Goal: Obtain resource: Download file/media

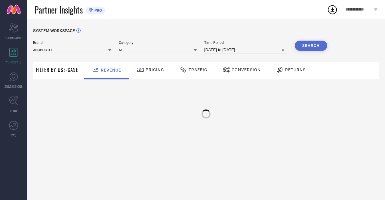
click at [56, 46] on div "Brand ANUBHUTEE" at bounding box center [72, 47] width 78 height 13
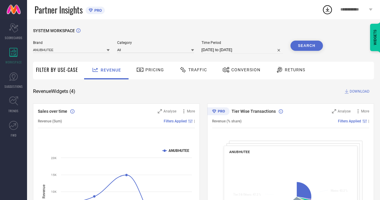
click at [76, 42] on span "Brand" at bounding box center [71, 43] width 77 height 4
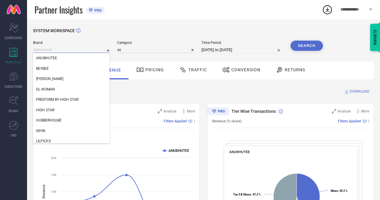
click at [75, 51] on input at bounding box center [71, 50] width 77 height 6
click at [61, 78] on div "[PERSON_NAME]" at bounding box center [71, 79] width 77 height 10
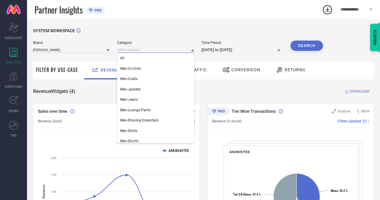
click at [128, 52] on input at bounding box center [155, 50] width 77 height 6
click at [127, 59] on div "All" at bounding box center [155, 58] width 77 height 10
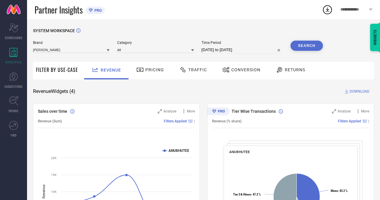
click at [246, 50] on input "[DATE] to [DATE]" at bounding box center [242, 49] width 81 height 7
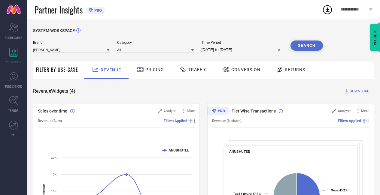
select select "8"
select select "2025"
select select "9"
select select "2025"
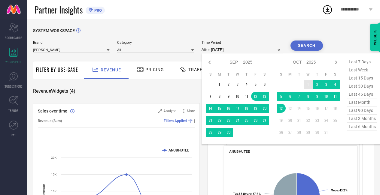
click at [307, 81] on td "1" at bounding box center [308, 84] width 9 height 9
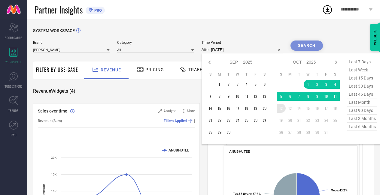
type input "[DATE] to [DATE]"
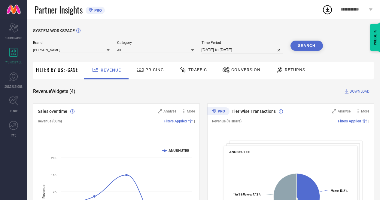
click at [301, 50] on button "Search" at bounding box center [307, 46] width 32 height 10
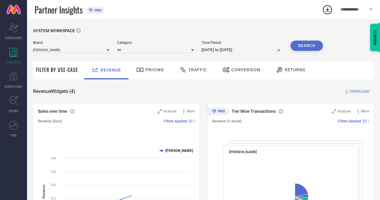
click at [235, 73] on div "Conversion" at bounding box center [241, 70] width 41 height 10
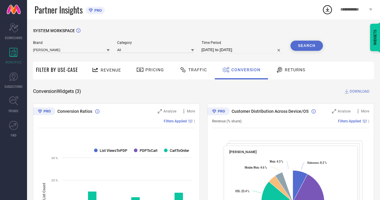
click at [201, 67] on div "Traffic" at bounding box center [193, 70] width 31 height 10
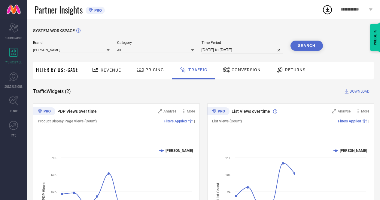
click at [313, 45] on button "Search" at bounding box center [307, 46] width 32 height 10
click at [350, 93] on span "DOWNLOAD" at bounding box center [360, 91] width 20 height 6
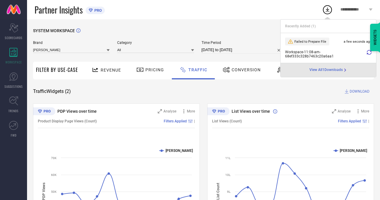
click at [368, 52] on icon at bounding box center [369, 52] width 5 height 5
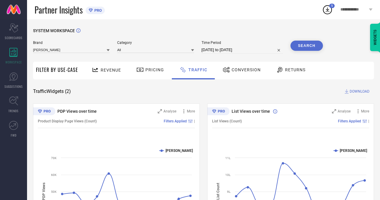
click at [330, 13] on circle at bounding box center [327, 10] width 8 height 8
click at [322, 10] on icon at bounding box center [327, 9] width 11 height 11
click at [310, 89] on div "Traffic Widgets ( 2 ) DOWNLOAD" at bounding box center [203, 91] width 341 height 6
click at [308, 48] on button "Search" at bounding box center [307, 46] width 32 height 10
click at [356, 94] on span "DOWNLOAD" at bounding box center [360, 91] width 20 height 6
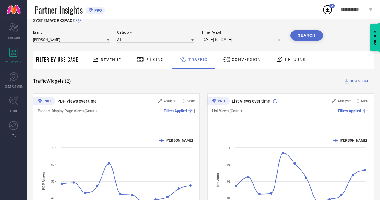
scroll to position [8, 0]
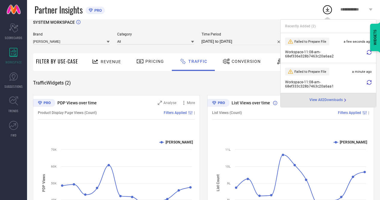
click at [367, 56] on div at bounding box center [369, 54] width 5 height 8
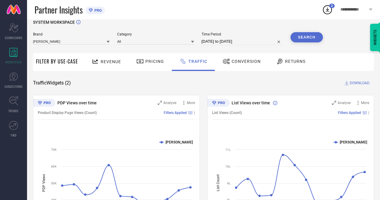
click at [247, 58] on div "Conversion" at bounding box center [241, 61] width 41 height 10
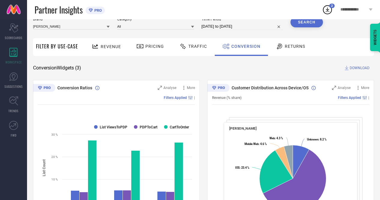
scroll to position [21, 0]
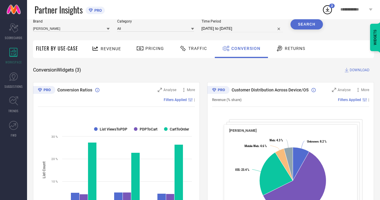
click at [304, 27] on button "Search" at bounding box center [307, 24] width 32 height 10
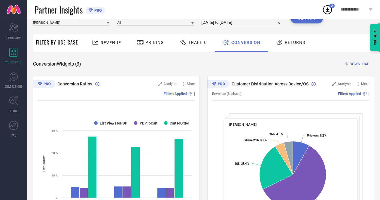
scroll to position [28, 0]
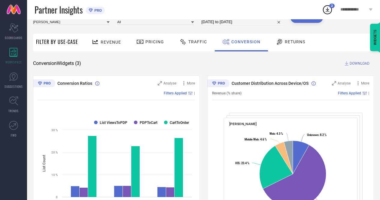
click at [328, 10] on icon at bounding box center [327, 9] width 11 height 11
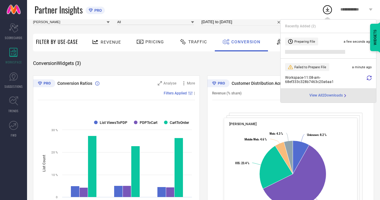
click at [370, 79] on icon at bounding box center [369, 77] width 5 height 5
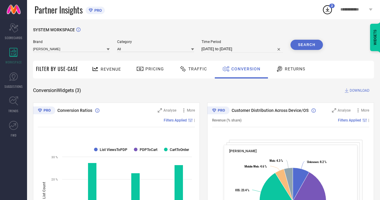
scroll to position [1, 0]
click at [326, 8] on icon at bounding box center [327, 9] width 11 height 11
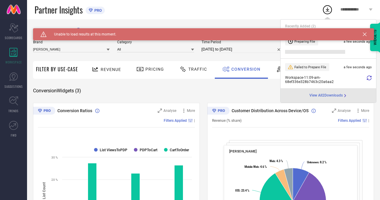
click at [367, 33] on icon at bounding box center [365, 34] width 4 height 4
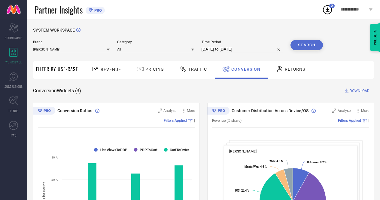
click at [328, 8] on icon at bounding box center [327, 9] width 11 height 11
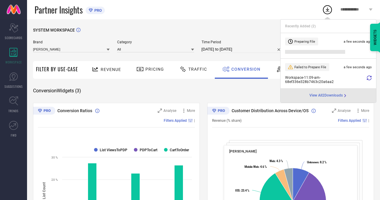
click at [337, 96] on span "View All 2 Downloads" at bounding box center [326, 95] width 33 height 5
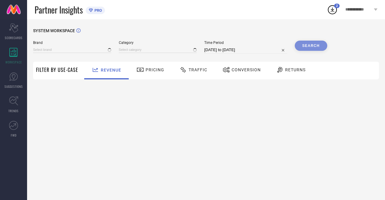
type input "ANUBHUTEE"
type input "All"
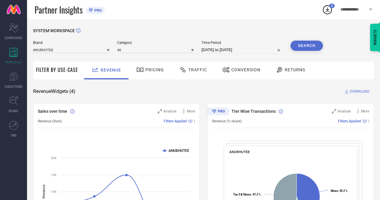
click at [234, 69] on span "Conversion" at bounding box center [245, 69] width 29 height 5
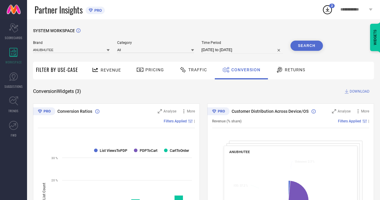
click at [310, 43] on button "Search" at bounding box center [307, 46] width 32 height 10
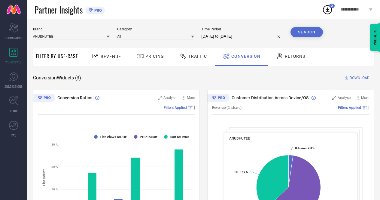
click at [356, 79] on span "DOWNLOAD" at bounding box center [360, 78] width 20 height 6
click at [325, 9] on icon at bounding box center [327, 9] width 11 height 11
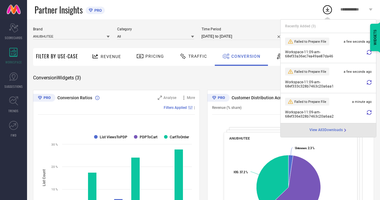
click at [370, 50] on div "WIDGETS" at bounding box center [375, 37] width 10 height 27
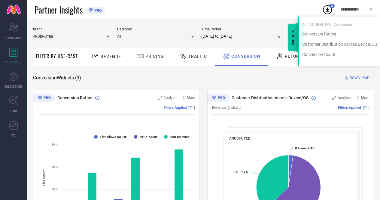
click at [328, 12] on icon at bounding box center [327, 9] width 11 height 11
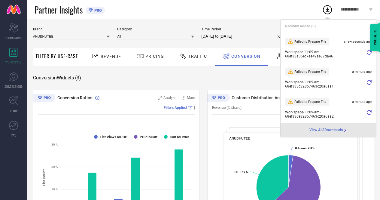
click at [369, 53] on icon at bounding box center [369, 52] width 5 height 5
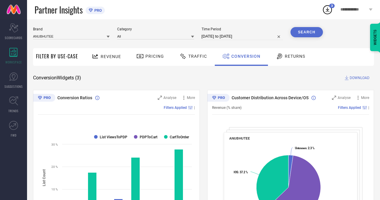
click at [326, 9] on icon at bounding box center [328, 10] width 4 height 5
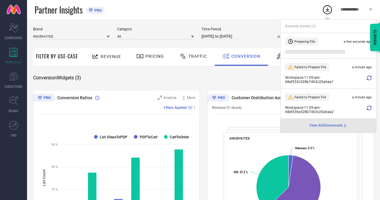
click at [367, 78] on icon at bounding box center [369, 77] width 5 height 5
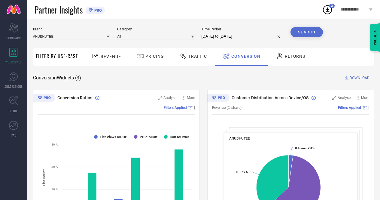
click at [328, 9] on icon at bounding box center [328, 10] width 4 height 5
click at [328, 10] on icon at bounding box center [328, 10] width 4 height 5
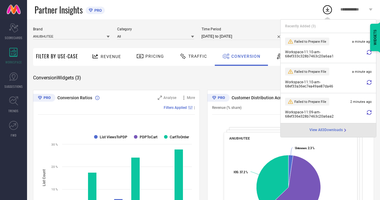
click at [253, 80] on div "Conversion Widgets ( 3 ) DOWNLOAD" at bounding box center [203, 78] width 341 height 6
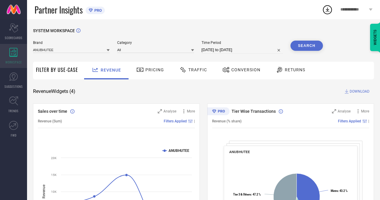
click at [16, 51] on icon at bounding box center [13, 52] width 8 height 9
click at [73, 48] on input at bounding box center [71, 50] width 77 height 6
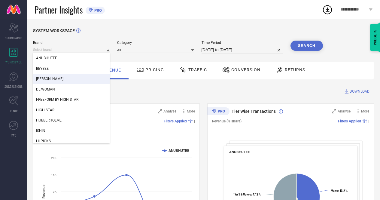
click at [54, 80] on span "[PERSON_NAME]" at bounding box center [49, 79] width 27 height 4
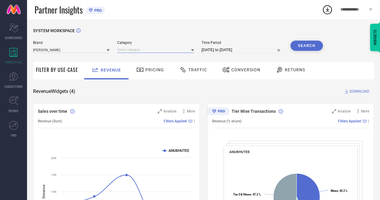
click at [129, 53] on input at bounding box center [155, 50] width 77 height 6
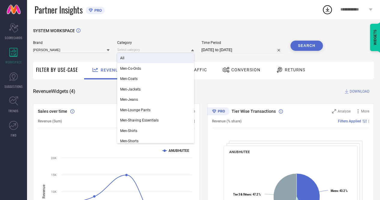
click at [128, 57] on div "All" at bounding box center [155, 58] width 77 height 10
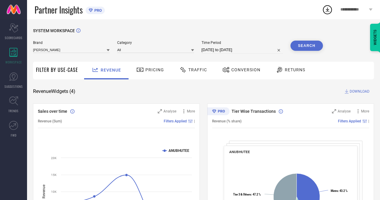
click at [237, 71] on span "Conversion" at bounding box center [245, 69] width 29 height 5
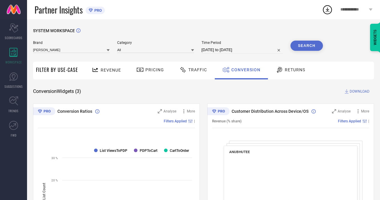
click at [236, 51] on input "[DATE] to [DATE]" at bounding box center [242, 49] width 81 height 7
select select "8"
select select "2025"
select select "9"
select select "2025"
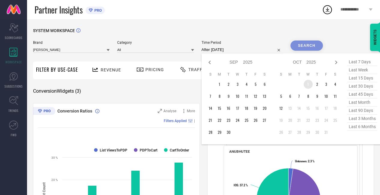
click at [307, 81] on td "1" at bounding box center [308, 84] width 9 height 9
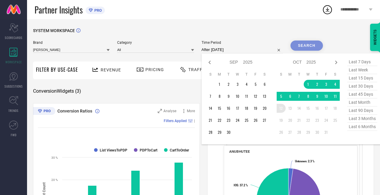
type input "[DATE] to [DATE]"
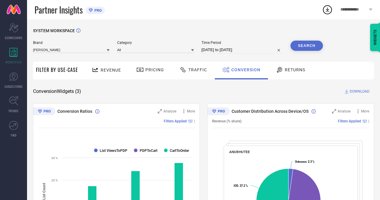
click at [301, 47] on button "Search" at bounding box center [307, 46] width 32 height 10
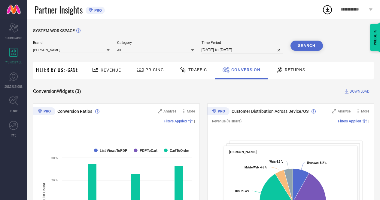
click at [358, 93] on span "DOWNLOAD" at bounding box center [360, 91] width 20 height 6
click at [196, 70] on span "Traffic" at bounding box center [197, 69] width 19 height 5
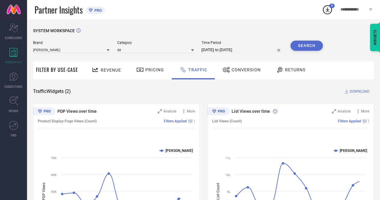
click at [303, 46] on button "Search" at bounding box center [307, 46] width 32 height 10
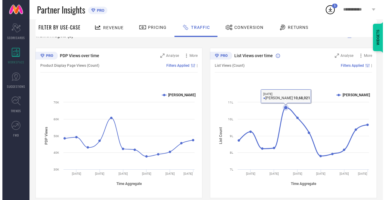
scroll to position [55, 0]
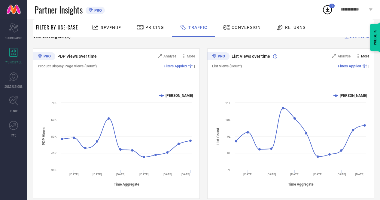
click at [358, 57] on icon at bounding box center [358, 56] width 6 height 6
click at [363, 57] on span "More" at bounding box center [365, 56] width 8 height 4
click at [357, 58] on icon at bounding box center [358, 56] width 6 height 6
click at [353, 67] on span "Add to emailer" at bounding box center [352, 67] width 24 height 4
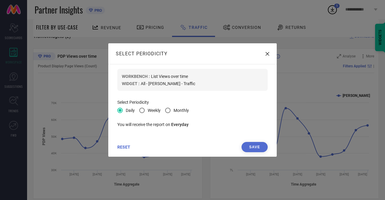
click at [142, 111] on span at bounding box center [141, 110] width 5 height 5
click at [142, 111] on input "Weekly" at bounding box center [143, 111] width 4 height 4
radio input "true"
click at [264, 56] on div "SELECT PERIODICITY" at bounding box center [192, 53] width 168 height 21
click at [264, 54] on div "SELECT PERIODICITY" at bounding box center [192, 53] width 168 height 21
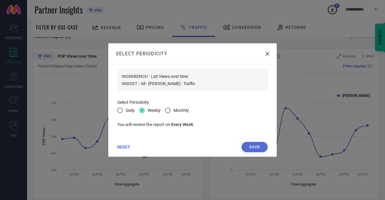
click at [268, 51] on div "SELECT PERIODICITY" at bounding box center [192, 53] width 168 height 21
click at [267, 53] on icon at bounding box center [267, 54] width 4 height 4
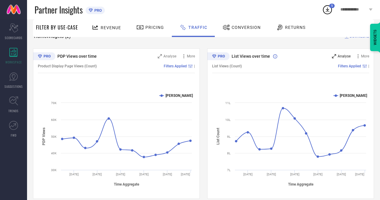
click at [341, 55] on span "Analyse" at bounding box center [344, 56] width 13 height 4
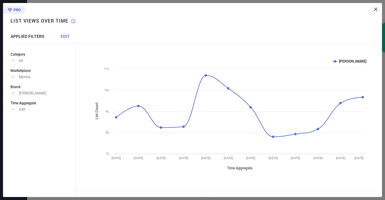
click at [66, 33] on div "List Views over time List Views over time APPLIED FILTERS EDIT Category Approve…" at bounding box center [39, 100] width 73 height 194
click at [66, 34] on span "EDIT" at bounding box center [65, 36] width 9 height 5
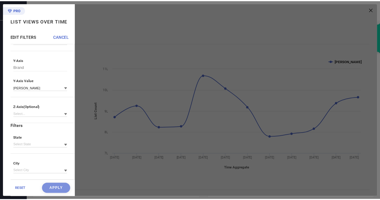
scroll to position [0, 0]
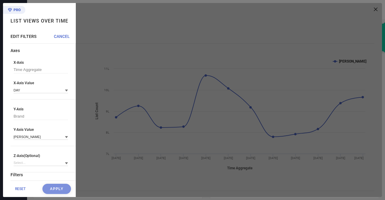
click at [146, 48] on div at bounding box center [229, 100] width 306 height 194
click at [18, 187] on span "RESET" at bounding box center [20, 189] width 11 height 4
click at [61, 38] on span "CANCEL" at bounding box center [62, 36] width 16 height 5
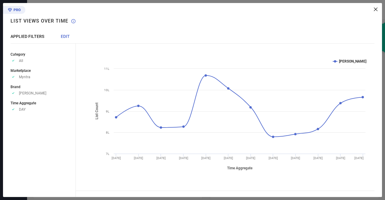
click at [374, 9] on icon at bounding box center [376, 10] width 4 height 4
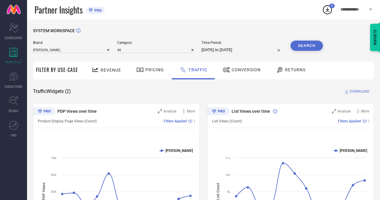
click at [327, 11] on icon at bounding box center [327, 9] width 11 height 11
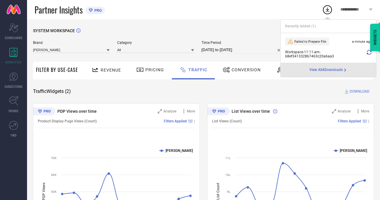
click at [267, 33] on div "SYSTEM WORKSPACE" at bounding box center [203, 34] width 341 height 12
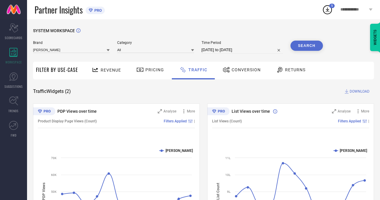
click at [354, 92] on span "DOWNLOAD" at bounding box center [360, 91] width 20 height 6
click at [330, 10] on icon at bounding box center [327, 9] width 11 height 11
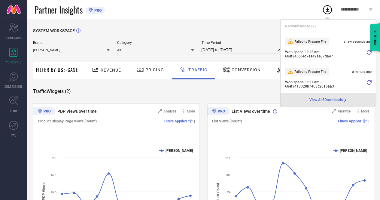
click at [366, 53] on div "Workspace - 11:12-am - 68ef34556ec7ea49ae87da47" at bounding box center [328, 54] width 87 height 8
click at [371, 53] on icon at bounding box center [369, 52] width 5 height 5
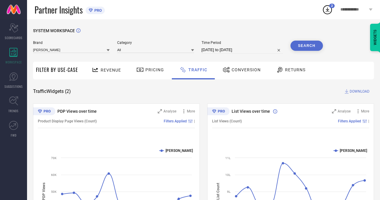
click at [329, 11] on icon at bounding box center [327, 9] width 11 height 11
click at [327, 9] on icon at bounding box center [327, 9] width 11 height 11
click at [253, 87] on div "SYSTEM WORKSPACE Brand [PERSON_NAME] Category All Time Period [DATE] to [DATE] …" at bounding box center [203, 140] width 341 height 225
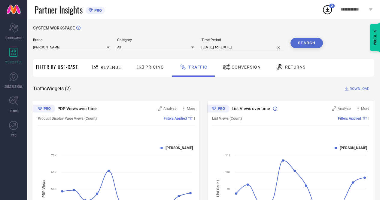
scroll to position [2, 0]
click at [304, 40] on button "Search" at bounding box center [307, 43] width 32 height 10
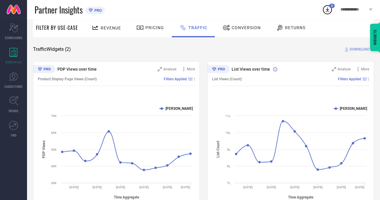
scroll to position [42, 0]
click at [346, 46] on div "SYSTEM WORKSPACE Brand [PERSON_NAME] Category All Time Period [DATE] to [DATE] …" at bounding box center [203, 98] width 341 height 225
click at [349, 50] on icon at bounding box center [347, 50] width 6 height 6
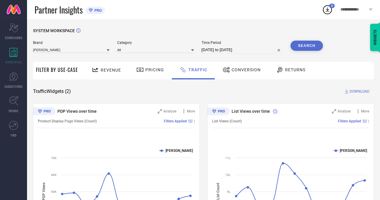
click at [330, 14] on icon at bounding box center [327, 9] width 11 height 11
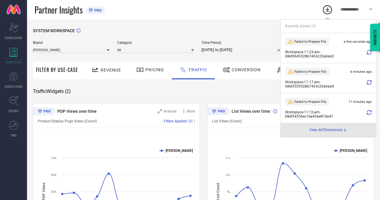
click at [329, 130] on span "View All 7 Downloads" at bounding box center [326, 130] width 33 height 5
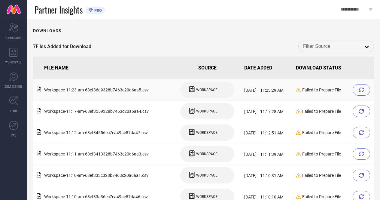
click at [359, 89] on div at bounding box center [361, 89] width 17 height 11
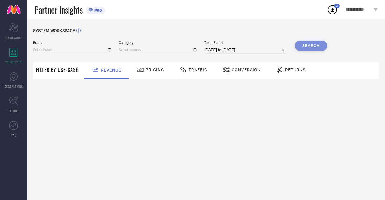
type input "ANUBHUTEE"
type input "All"
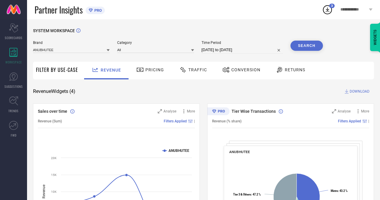
click at [350, 94] on span "DOWNLOAD" at bounding box center [360, 91] width 20 height 6
click at [324, 11] on circle at bounding box center [327, 10] width 8 height 8
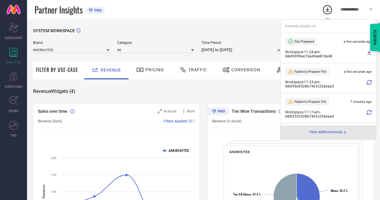
click at [195, 90] on div "Revenue Widgets ( 4 ) DOWNLOAD" at bounding box center [203, 91] width 341 height 6
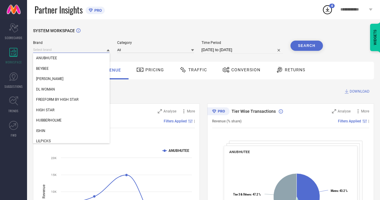
click at [90, 52] on input at bounding box center [71, 50] width 77 height 6
click at [60, 91] on div "DL WOMAN" at bounding box center [71, 89] width 77 height 10
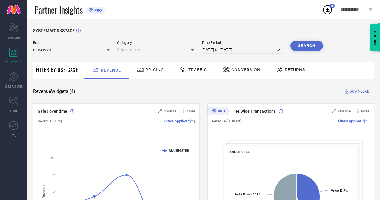
click at [150, 53] on input at bounding box center [155, 50] width 77 height 6
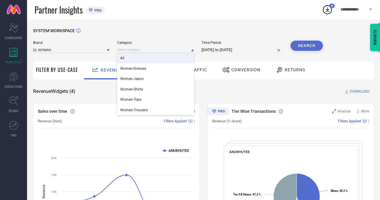
click at [137, 59] on div "All" at bounding box center [155, 58] width 77 height 10
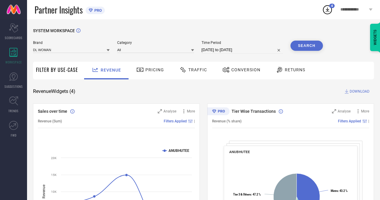
click at [246, 52] on input "[DATE] to [DATE]" at bounding box center [242, 49] width 81 height 7
select select "8"
select select "2025"
select select "9"
select select "2025"
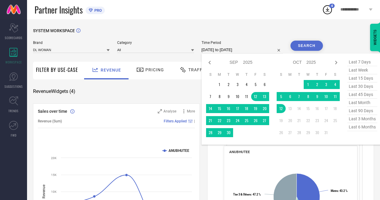
click at [152, 92] on div "Revenue Widgets ( 4 ) DOWNLOAD" at bounding box center [203, 91] width 341 height 6
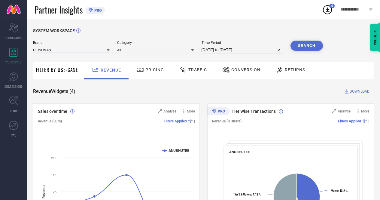
click at [66, 49] on input at bounding box center [71, 50] width 77 height 6
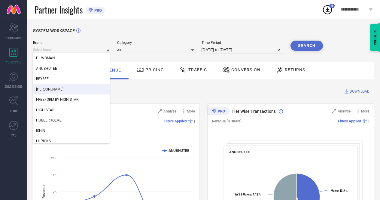
click at [49, 90] on span "[PERSON_NAME]" at bounding box center [49, 89] width 27 height 4
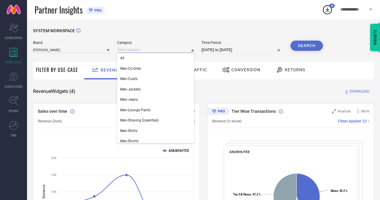
click at [167, 49] on input at bounding box center [155, 50] width 77 height 6
click at [148, 62] on div "All" at bounding box center [155, 58] width 77 height 10
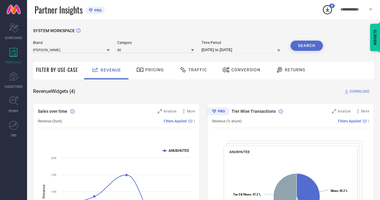
click at [297, 45] on button "Search" at bounding box center [307, 46] width 32 height 10
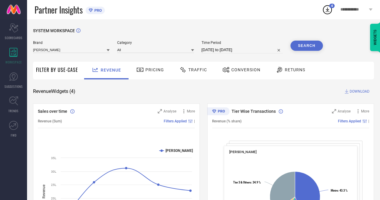
click at [351, 90] on span "DOWNLOAD" at bounding box center [360, 91] width 20 height 6
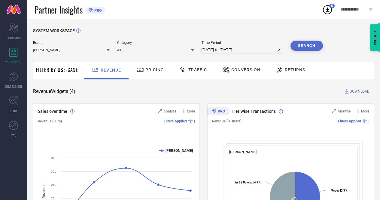
click at [200, 69] on span "Traffic" at bounding box center [197, 69] width 19 height 5
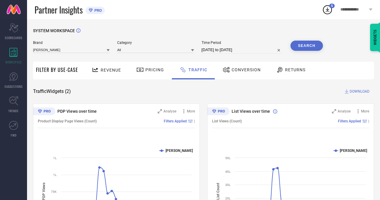
click at [311, 47] on button "Search" at bounding box center [307, 46] width 32 height 10
click at [350, 91] on span "DOWNLOAD" at bounding box center [360, 91] width 20 height 6
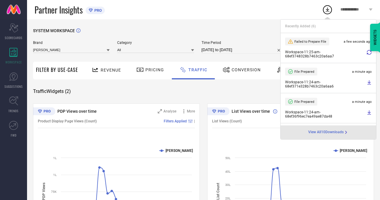
click at [232, 71] on span "Conversion" at bounding box center [246, 69] width 29 height 5
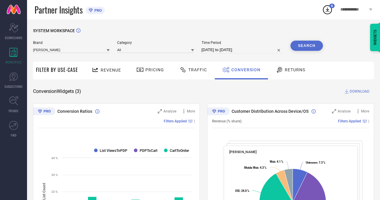
click at [304, 45] on button "Search" at bounding box center [307, 46] width 32 height 10
click at [353, 91] on span "DOWNLOAD" at bounding box center [360, 91] width 20 height 6
click at [270, 94] on div "Conversion Widgets ( 3 ) DOWNLOAD" at bounding box center [203, 91] width 341 height 6
click at [290, 71] on span "Returns" at bounding box center [295, 69] width 20 height 5
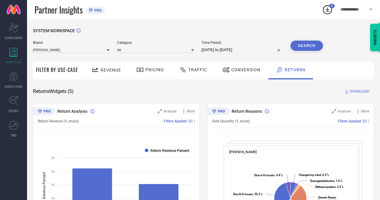
click at [151, 74] on div "Pricing" at bounding box center [150, 70] width 31 height 10
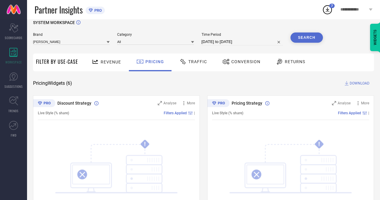
scroll to position [8, 0]
click at [302, 41] on button "Search" at bounding box center [307, 38] width 32 height 10
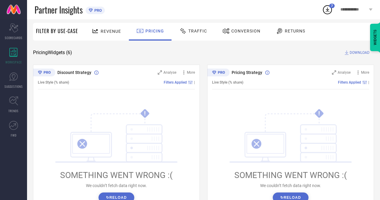
scroll to position [0, 0]
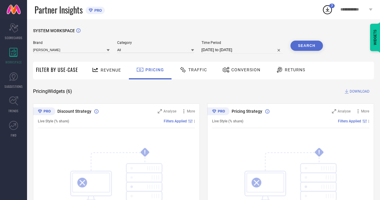
click at [105, 72] on span "Revenue" at bounding box center [111, 70] width 20 height 5
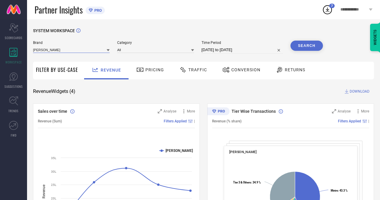
click at [64, 49] on input at bounding box center [71, 50] width 77 height 6
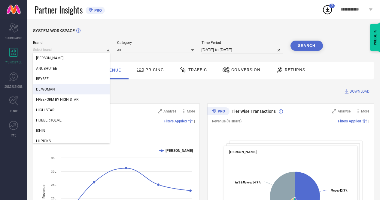
click at [62, 88] on div "DL WOMAN" at bounding box center [71, 89] width 77 height 10
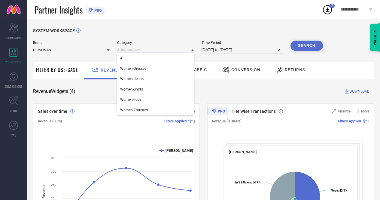
click at [140, 51] on input at bounding box center [155, 50] width 77 height 6
click at [139, 55] on div "All" at bounding box center [155, 58] width 77 height 10
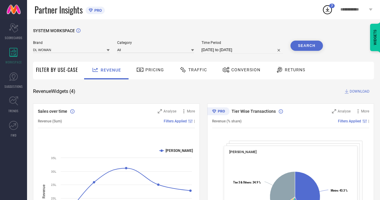
click at [191, 68] on span "Traffic" at bounding box center [197, 69] width 19 height 5
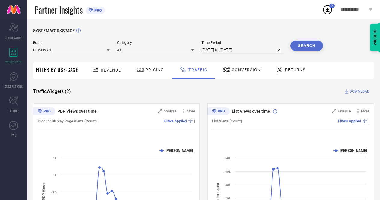
click at [308, 47] on button "Search" at bounding box center [307, 46] width 32 height 10
click at [353, 91] on span "DOWNLOAD" at bounding box center [360, 91] width 20 height 6
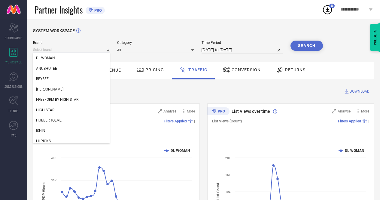
click at [82, 49] on input at bounding box center [71, 50] width 77 height 6
click at [62, 118] on div "HUBBERHOLME" at bounding box center [71, 120] width 77 height 10
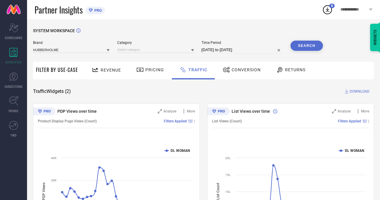
click at [311, 42] on button "Search" at bounding box center [307, 46] width 32 height 10
click at [305, 48] on div "Search" at bounding box center [307, 46] width 32 height 10
click at [356, 90] on span "DOWNLOAD" at bounding box center [360, 91] width 20 height 6
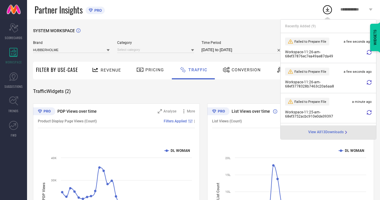
click at [250, 91] on div "Traffic Widgets ( 2 ) DOWNLOAD" at bounding box center [203, 91] width 341 height 6
